Goal: Information Seeking & Learning: Learn about a topic

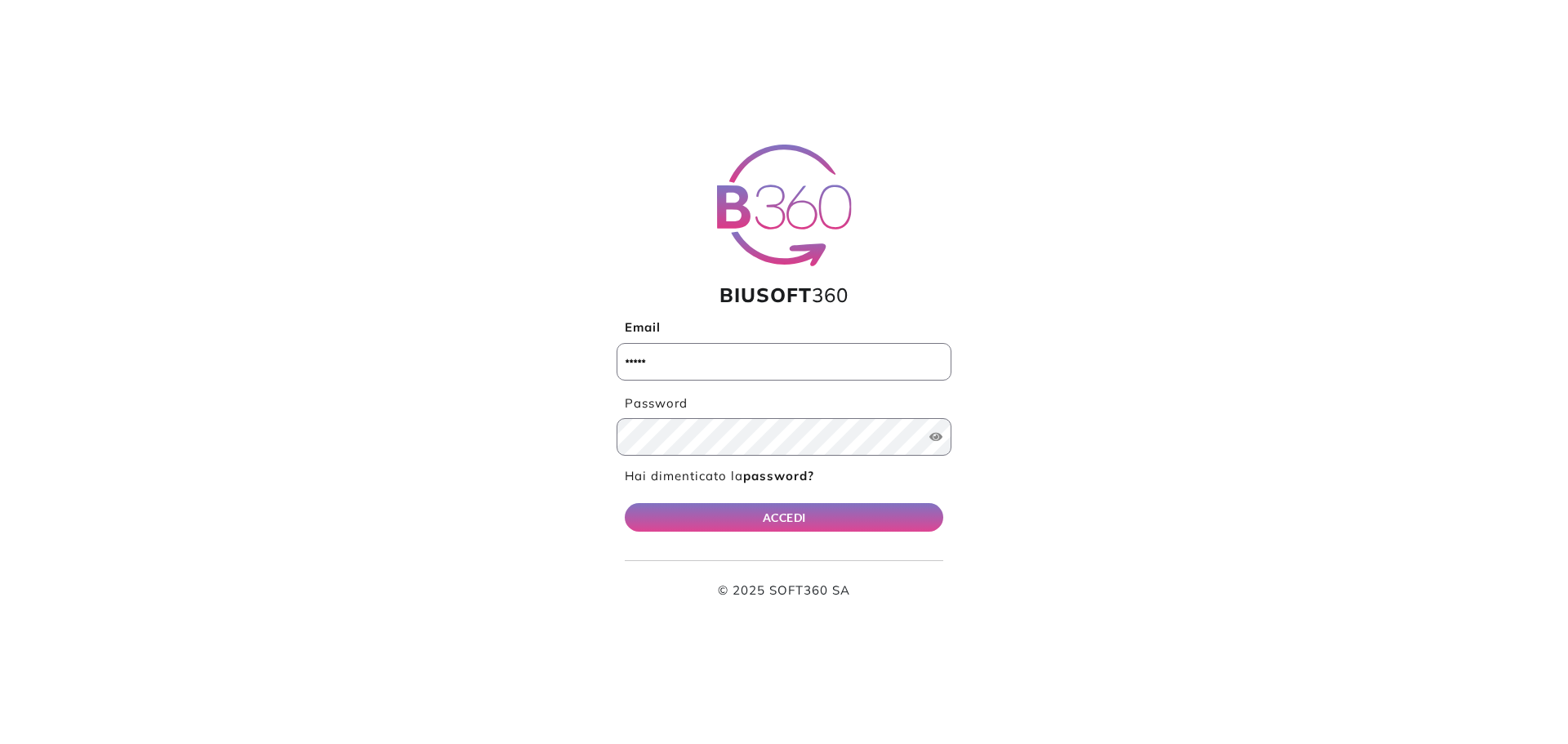
type input "**********"
click at [956, 510] on div "**********" at bounding box center [784, 372] width 1079 height 455
click at [947, 510] on form "**********" at bounding box center [784, 372] width 335 height 455
click at [932, 508] on button "ACCEDI" at bounding box center [784, 518] width 319 height 28
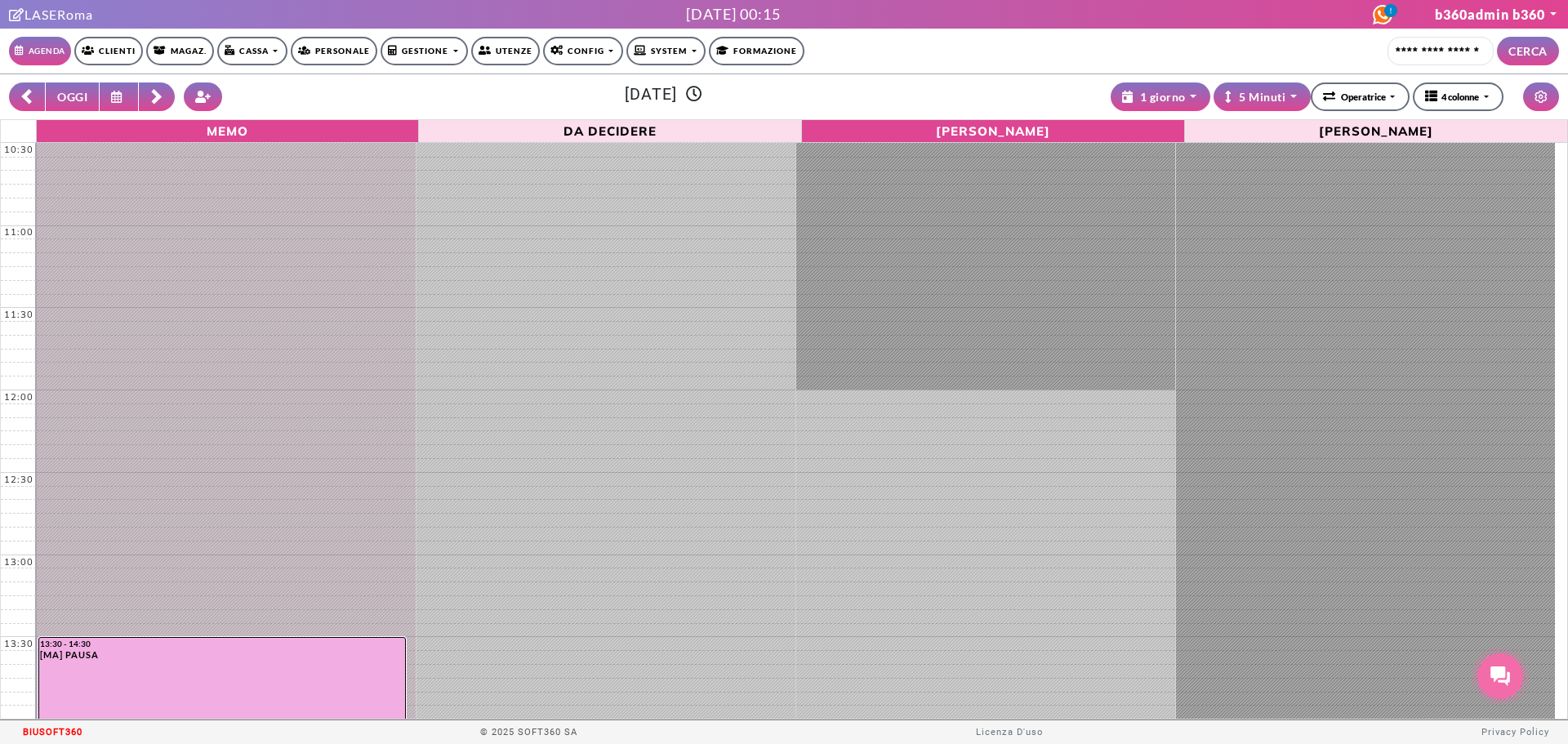
select select "*********"
select select "*"
click at [568, 51] on link "Config" at bounding box center [583, 51] width 80 height 28
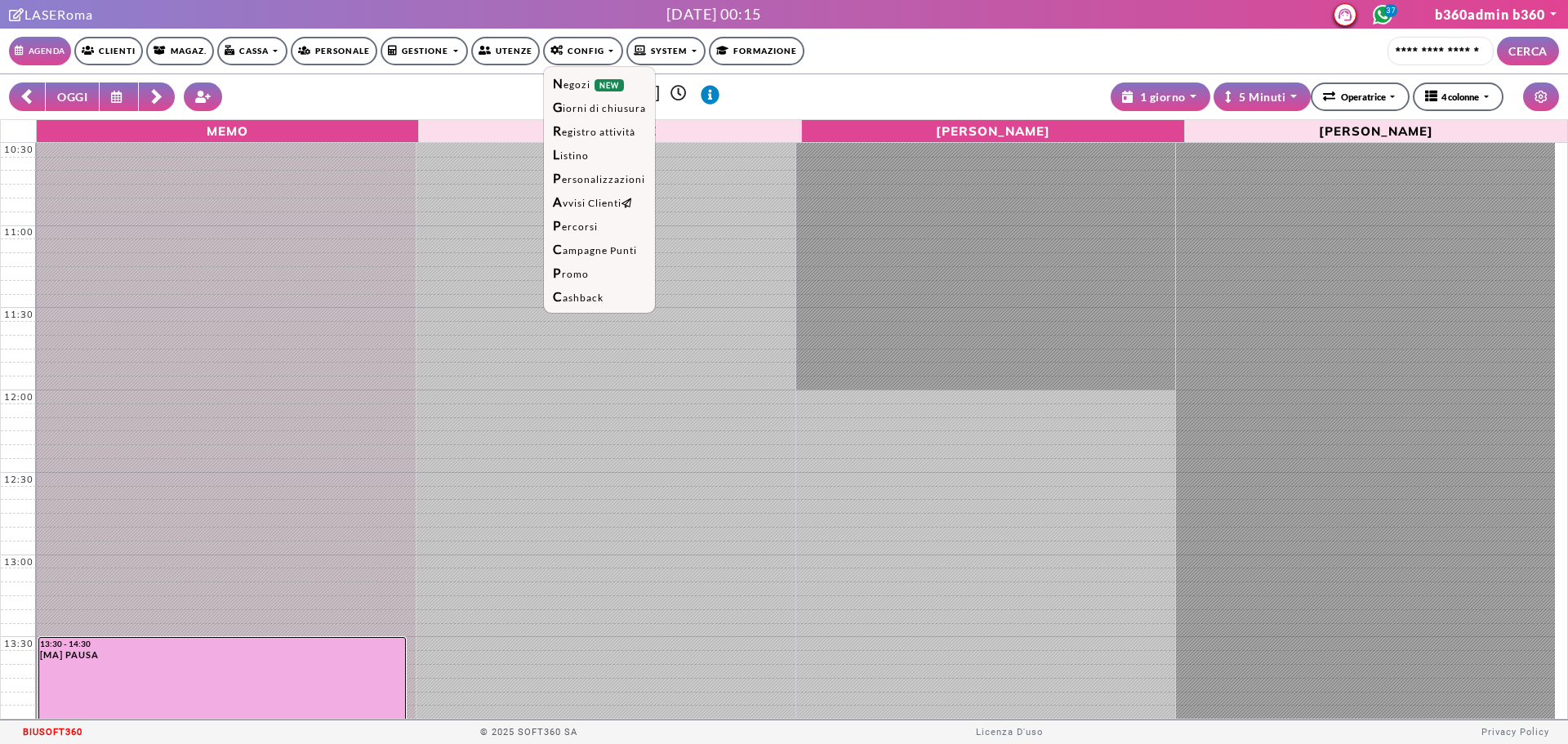
click at [439, 51] on link "Gestione" at bounding box center [423, 51] width 86 height 28
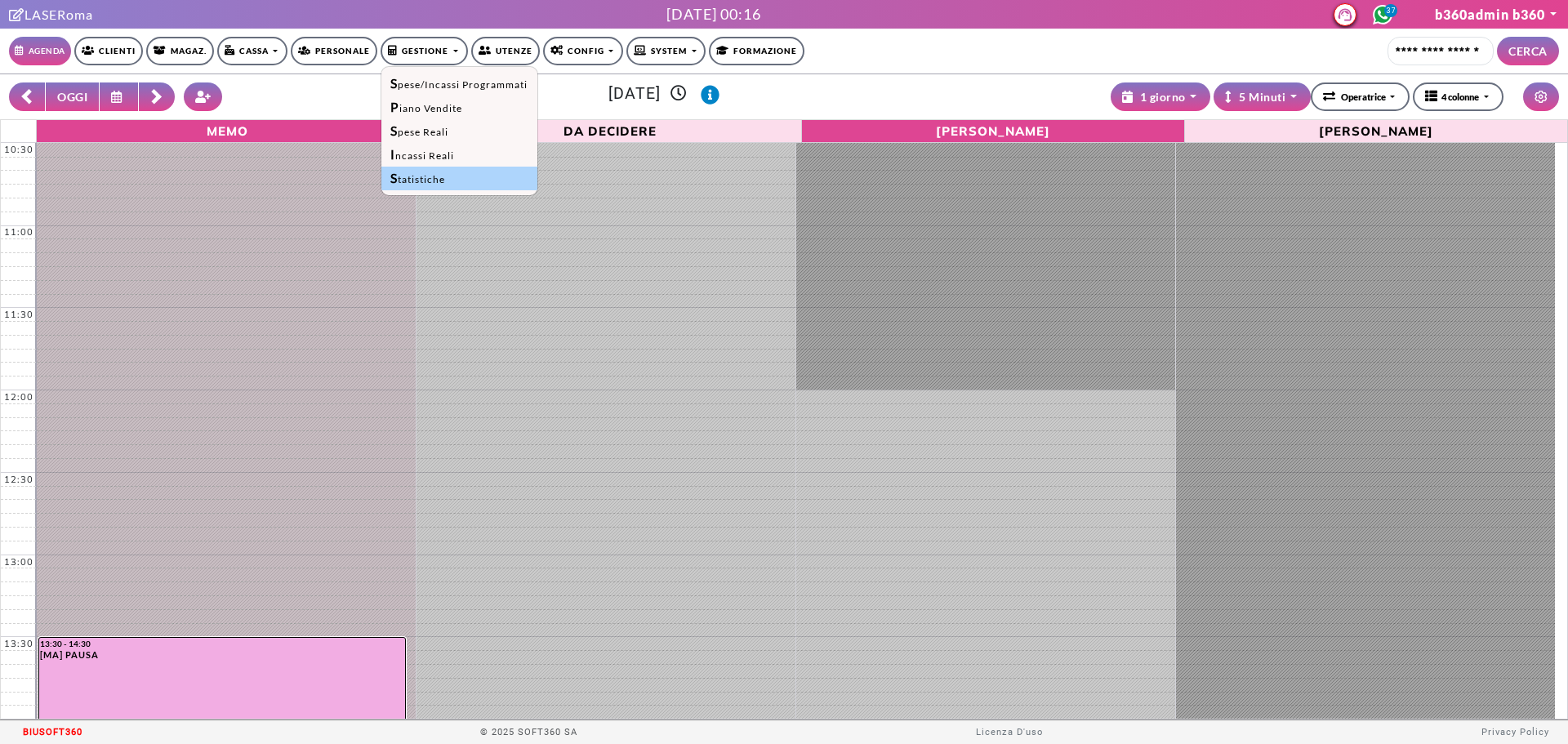
click at [455, 170] on link "Statistiche" at bounding box center [459, 178] width 155 height 24
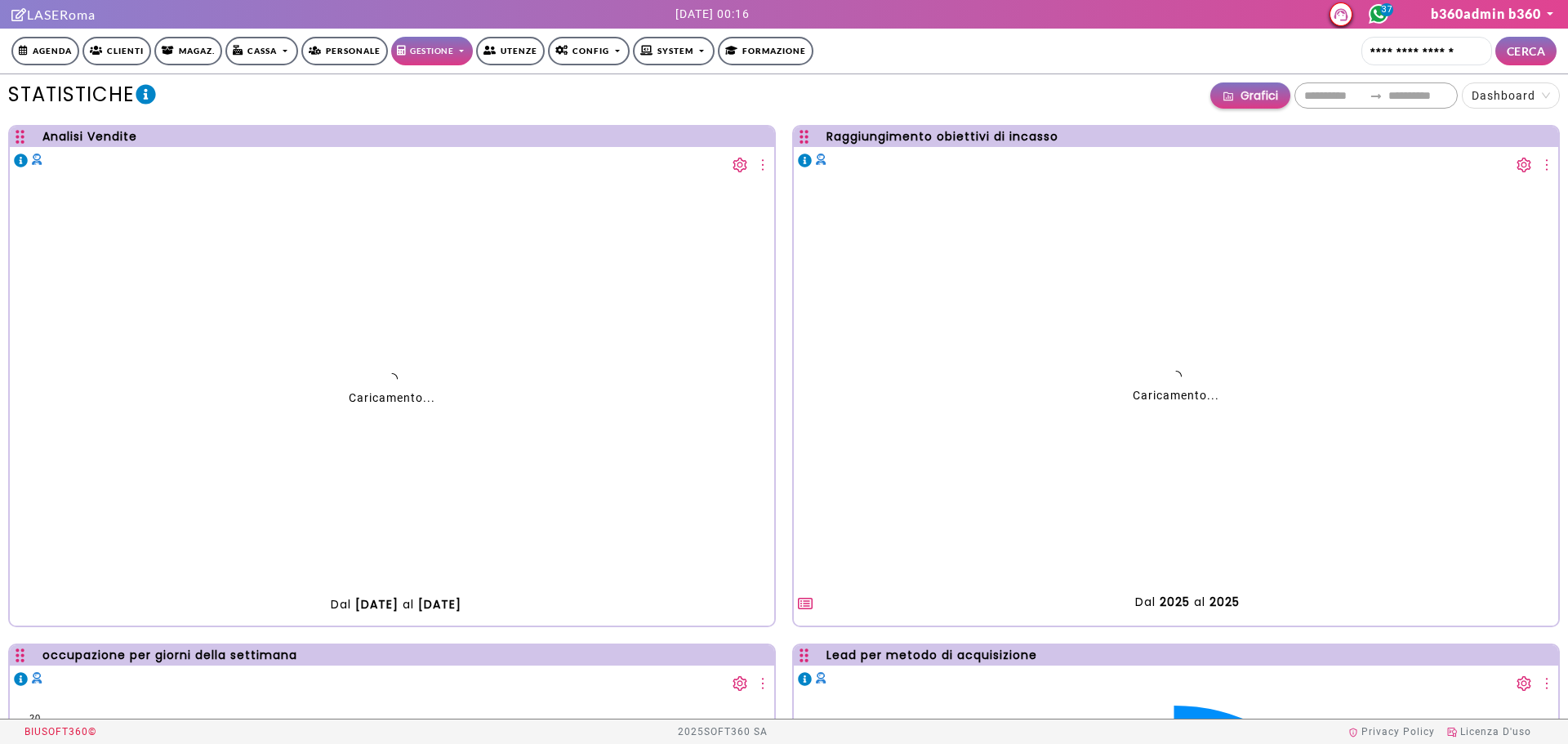
click at [891, 97] on div "**********" at bounding box center [847, 96] width 1426 height 27
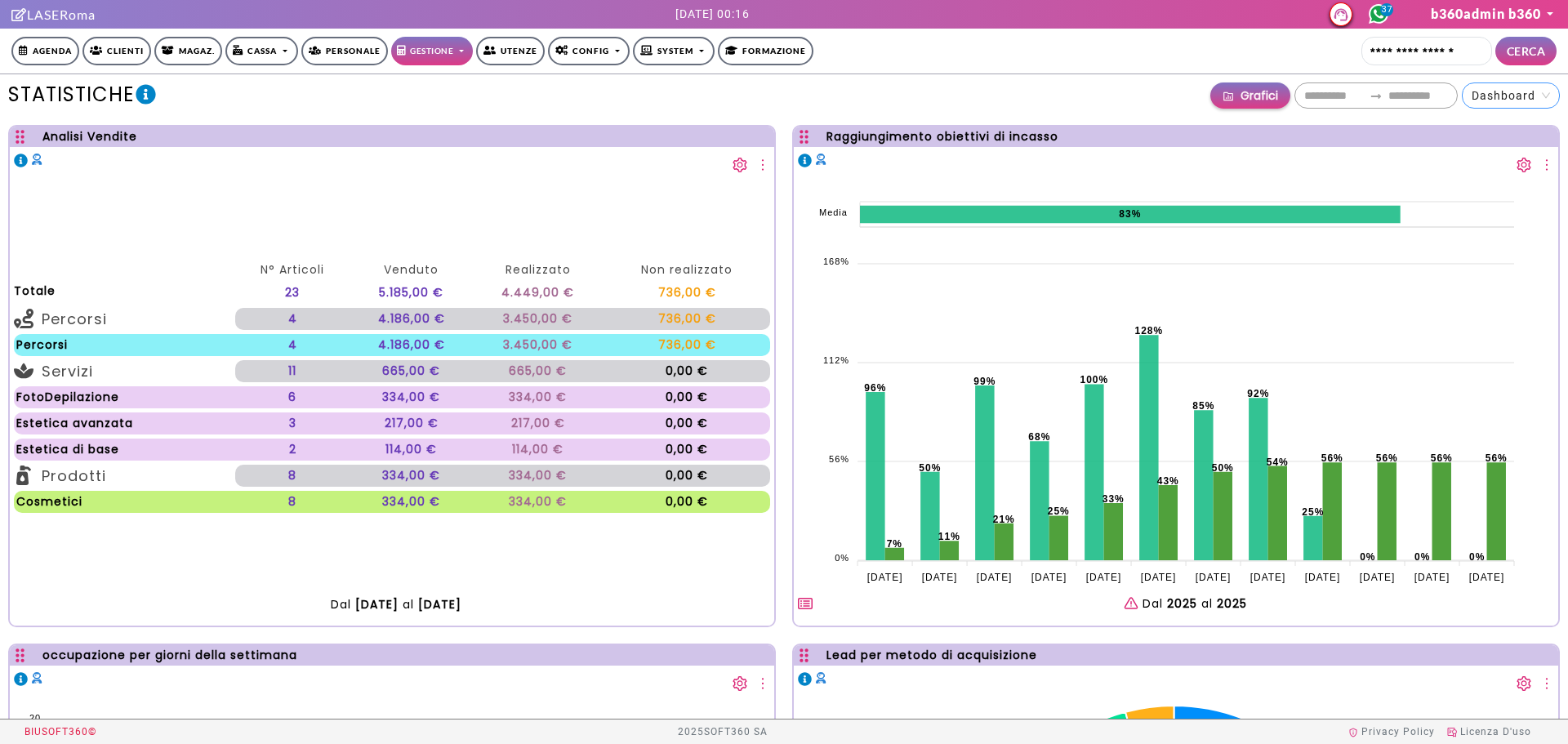
click at [1508, 98] on span "Dashboard" at bounding box center [1510, 96] width 79 height 25
click at [1271, 98] on span "Grafici" at bounding box center [1260, 95] width 38 height 18
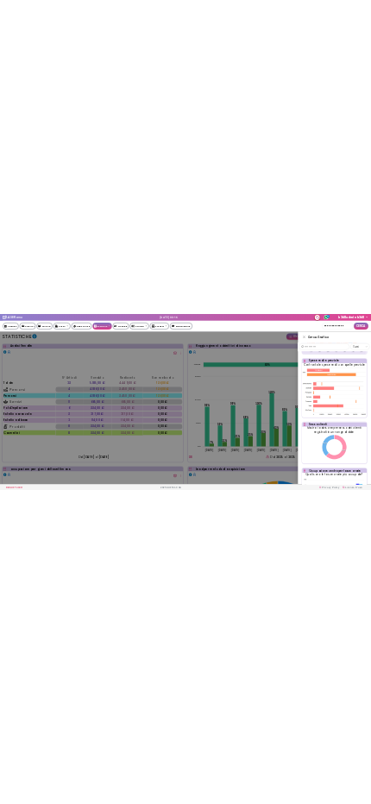
scroll to position [254, 0]
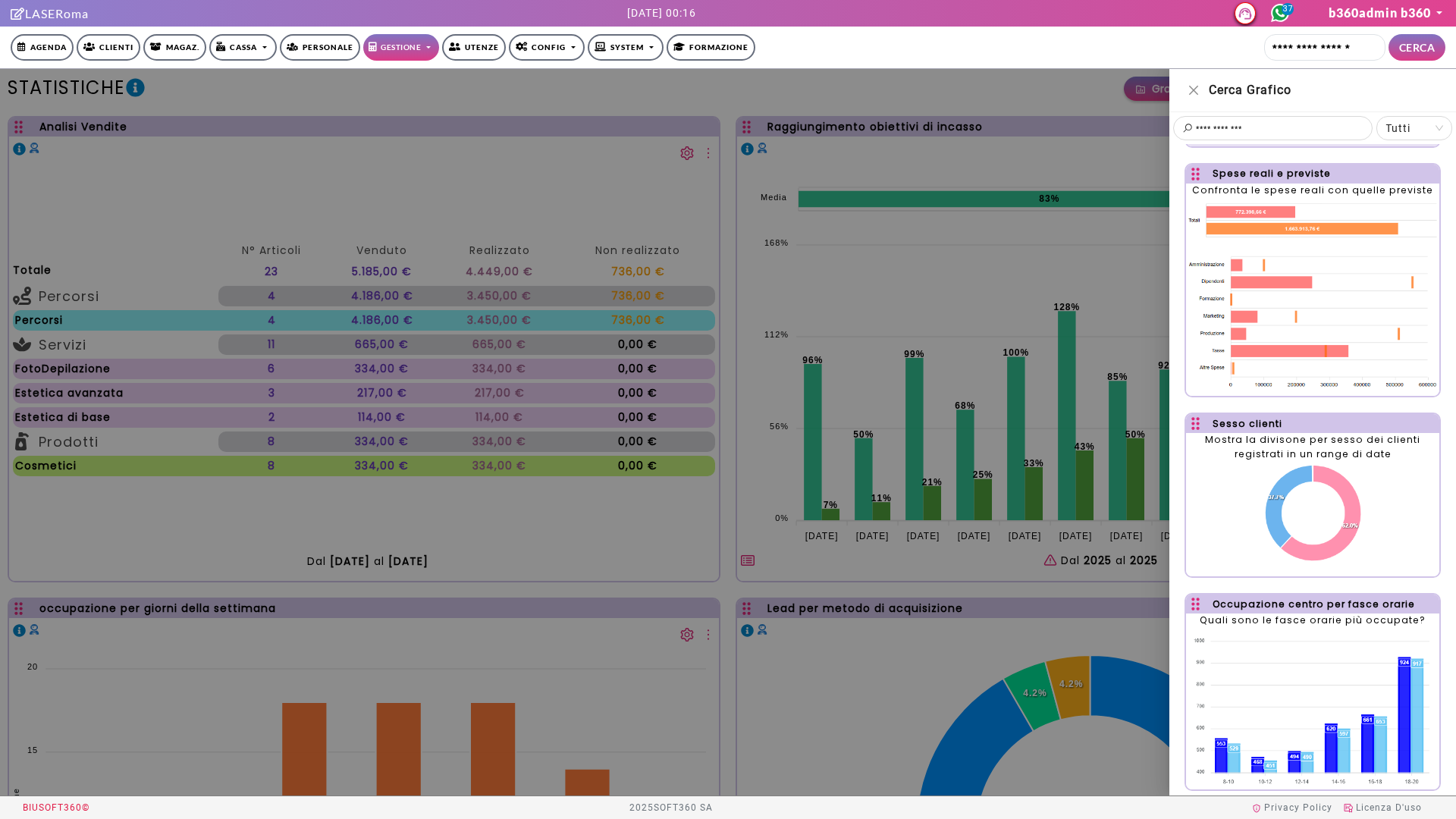
click at [1058, 89] on div at bounding box center [728, 432] width 1456 height 727
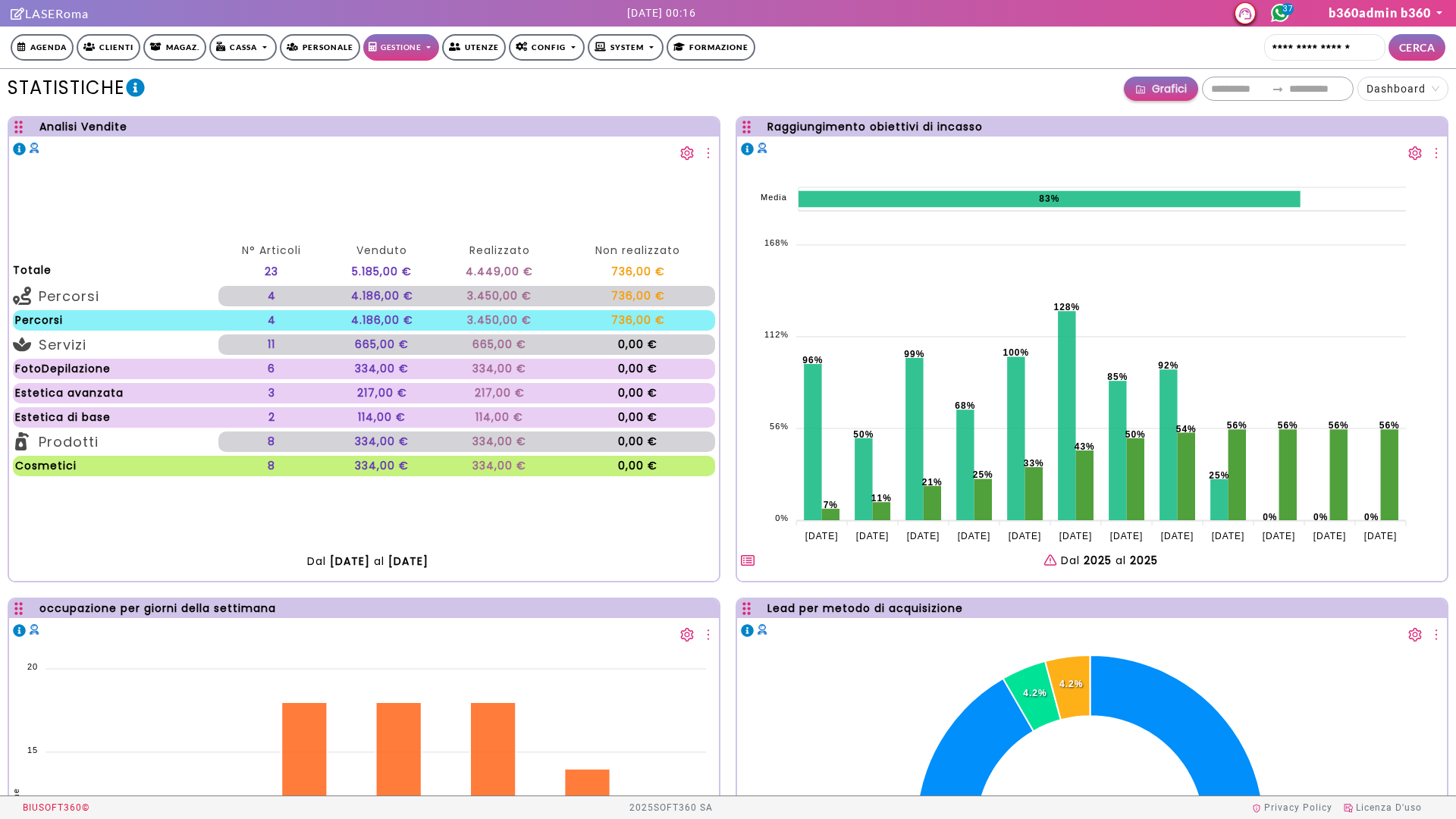
click at [1173, 89] on span "Grafici" at bounding box center [1170, 88] width 35 height 17
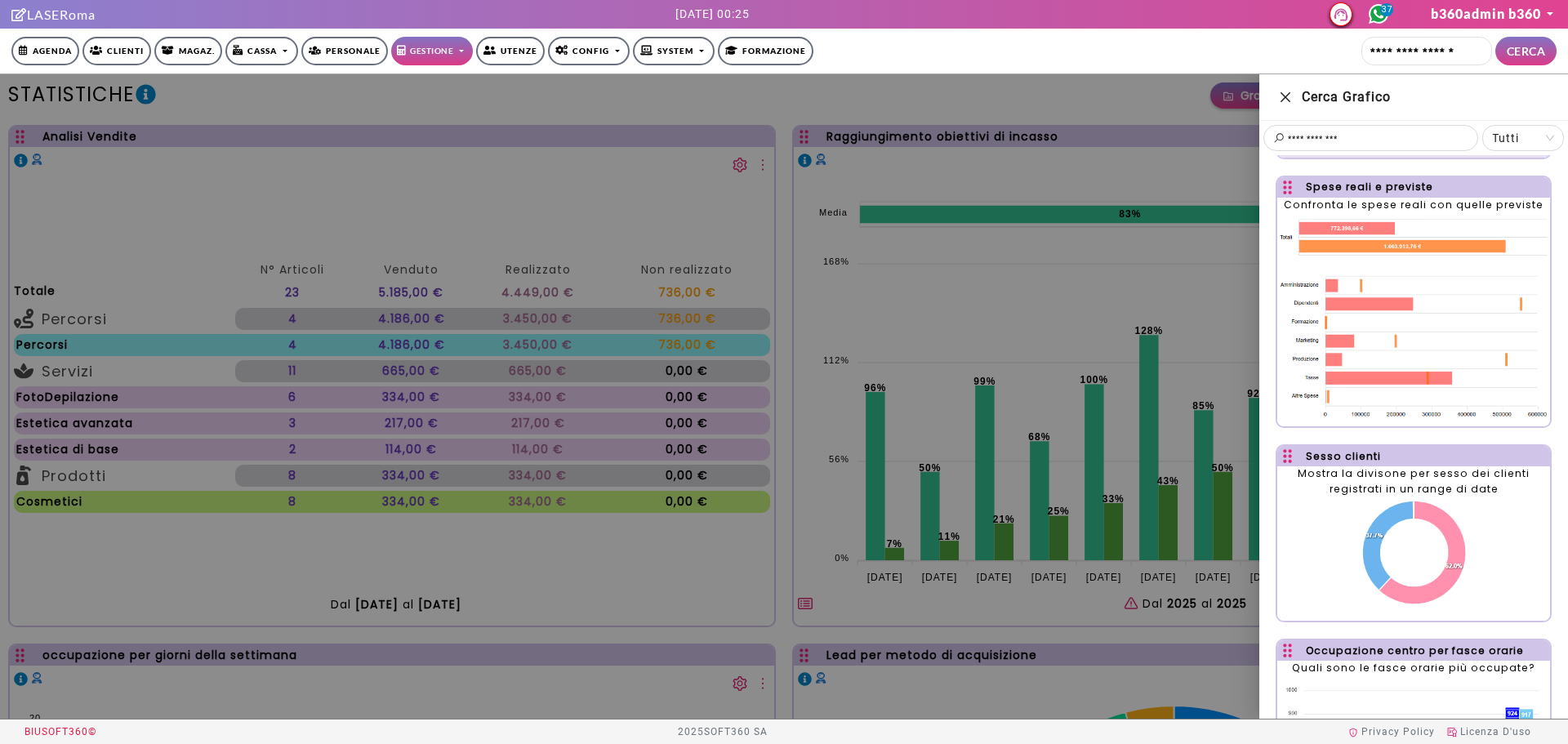
click at [1286, 96] on icon "close" at bounding box center [1285, 97] width 9 height 9
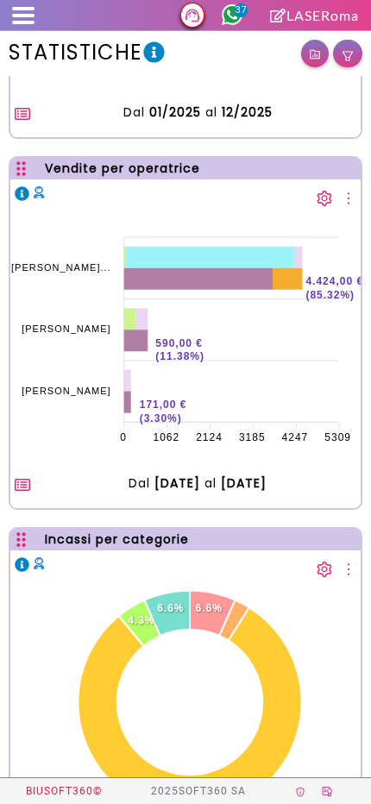
scroll to position [2153, 0]
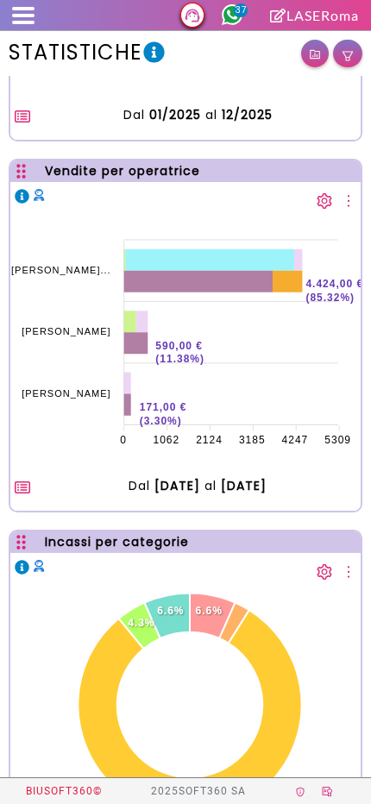
click at [349, 201] on icon "more" at bounding box center [349, 202] width 2 height 12
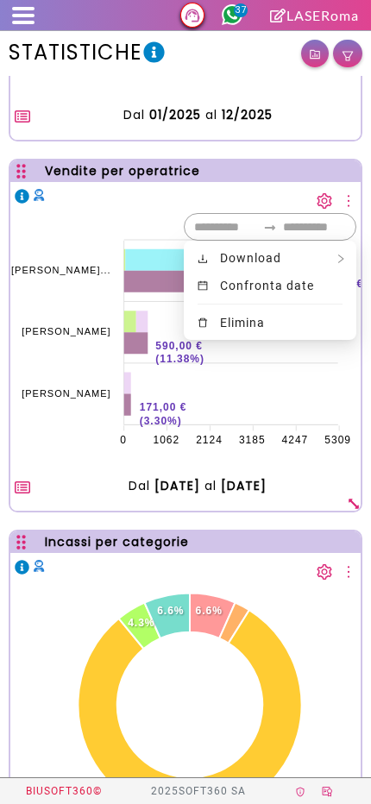
click at [263, 328] on span "elimina" at bounding box center [241, 322] width 48 height 19
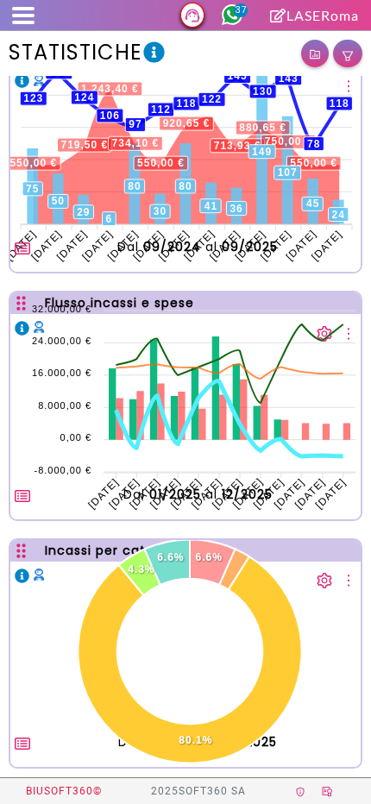
scroll to position [1031, 0]
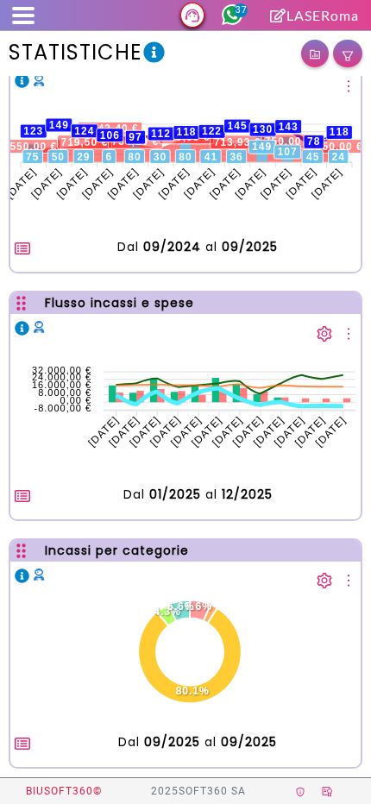
click at [343, 281] on div "Clienti attivi, leads, costi acquisizione 550,00 € 719,50 € 1.243,40 € 734,10 €…" at bounding box center [185, 159] width 371 height 248
click at [240, 393] on icon at bounding box center [236, 394] width 7 height 18
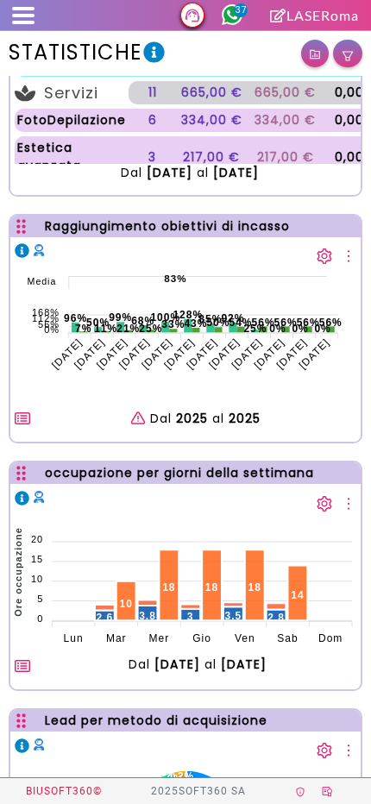
scroll to position [110, 0]
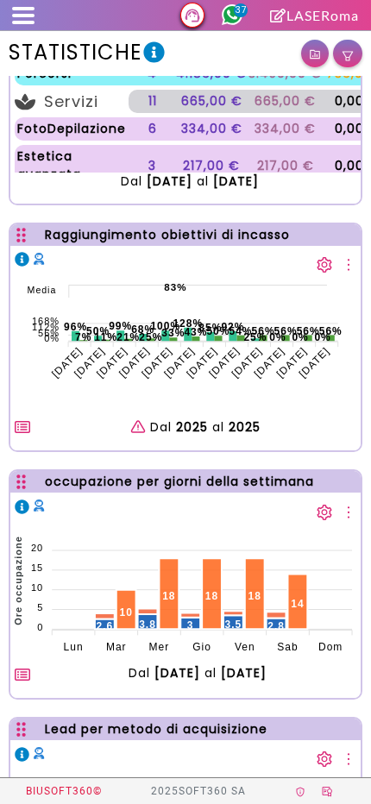
click at [248, 226] on div "Raggiungimento obiettivi di incasso" at bounding box center [167, 235] width 245 height 18
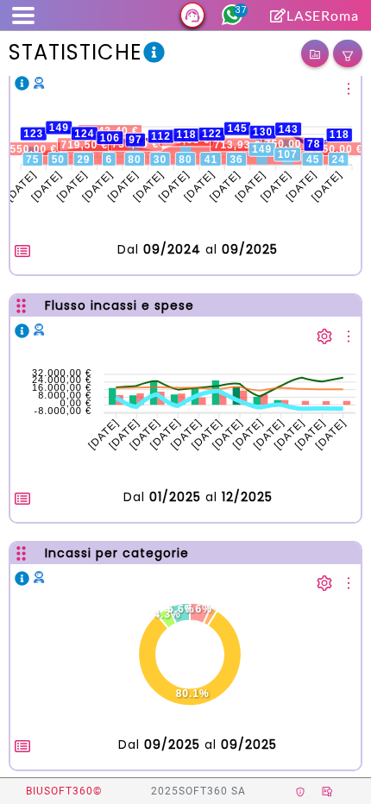
scroll to position [1031, 0]
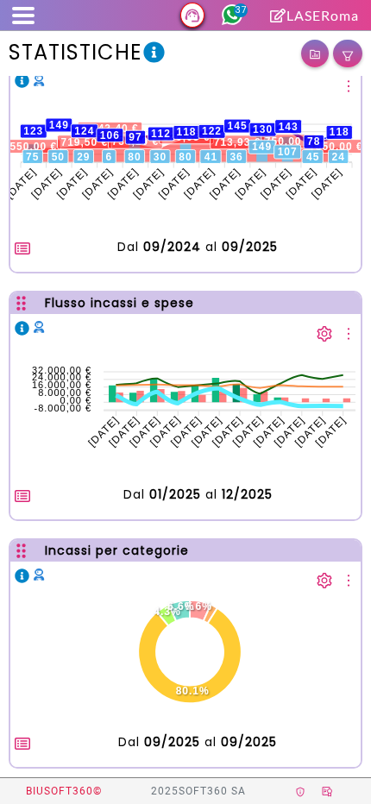
click at [315, 54] on icon "button" at bounding box center [315, 54] width 10 height 9
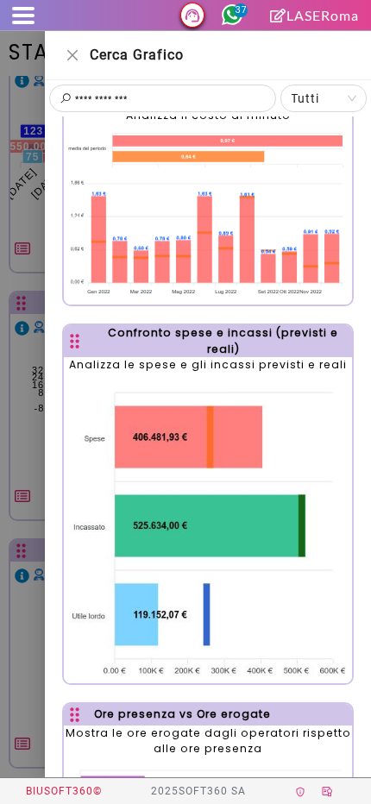
scroll to position [1980, 0]
